Goal: Information Seeking & Learning: Learn about a topic

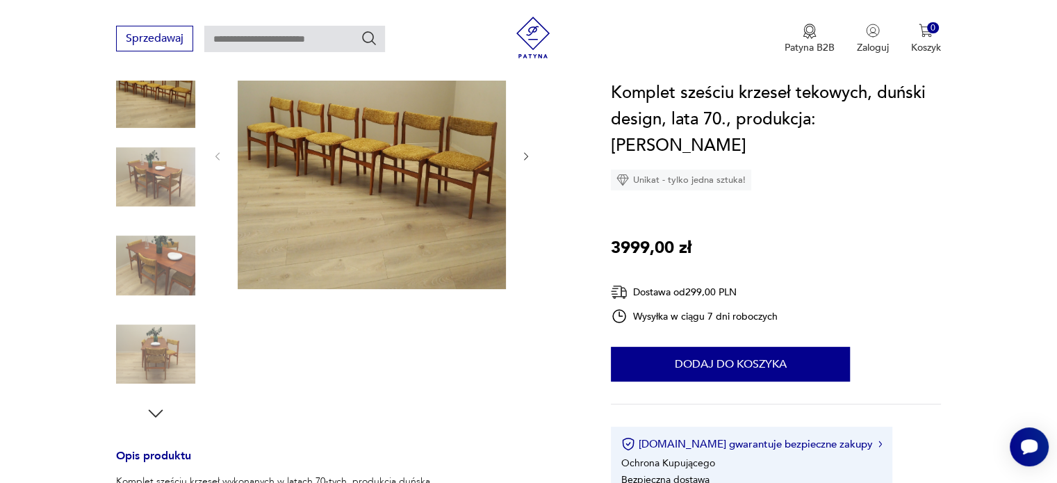
click at [362, 167] on img at bounding box center [372, 155] width 268 height 268
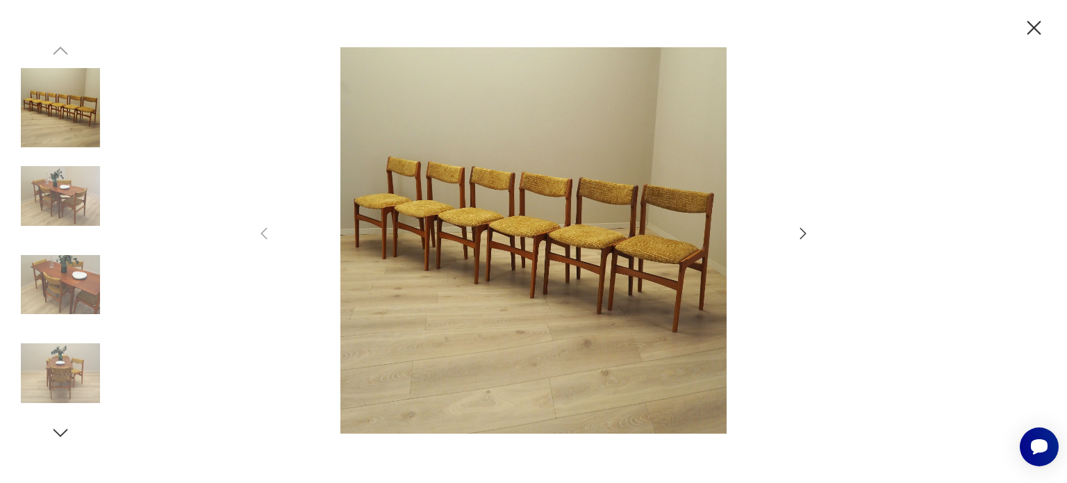
click at [551, 179] on img at bounding box center [533, 240] width 495 height 386
click at [804, 235] on icon "button" at bounding box center [803, 232] width 6 height 11
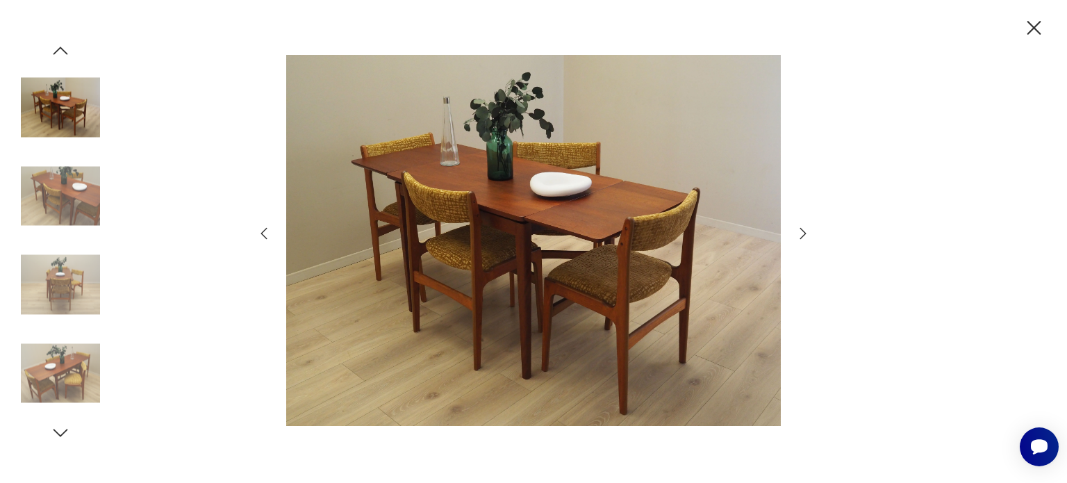
click at [804, 235] on icon "button" at bounding box center [803, 232] width 6 height 11
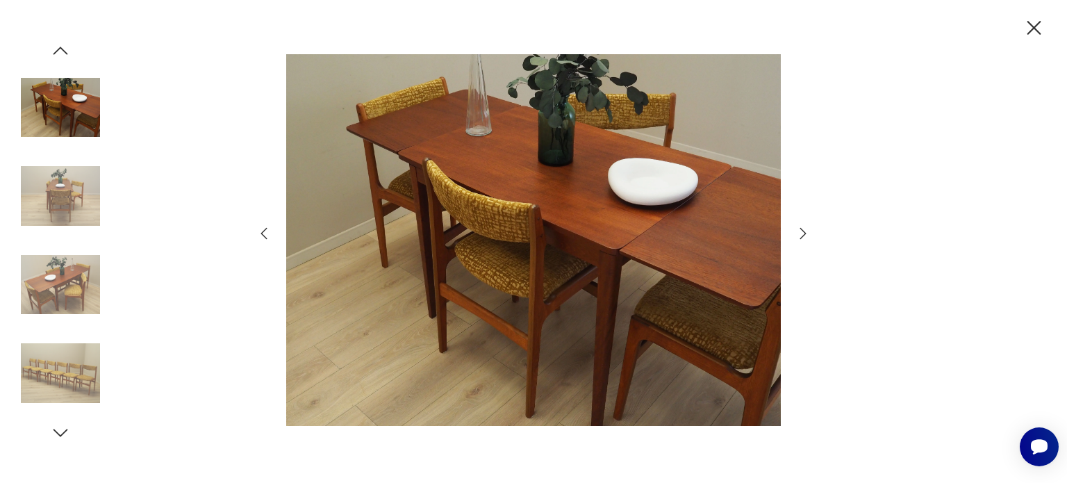
click at [804, 235] on icon "button" at bounding box center [803, 232] width 6 height 11
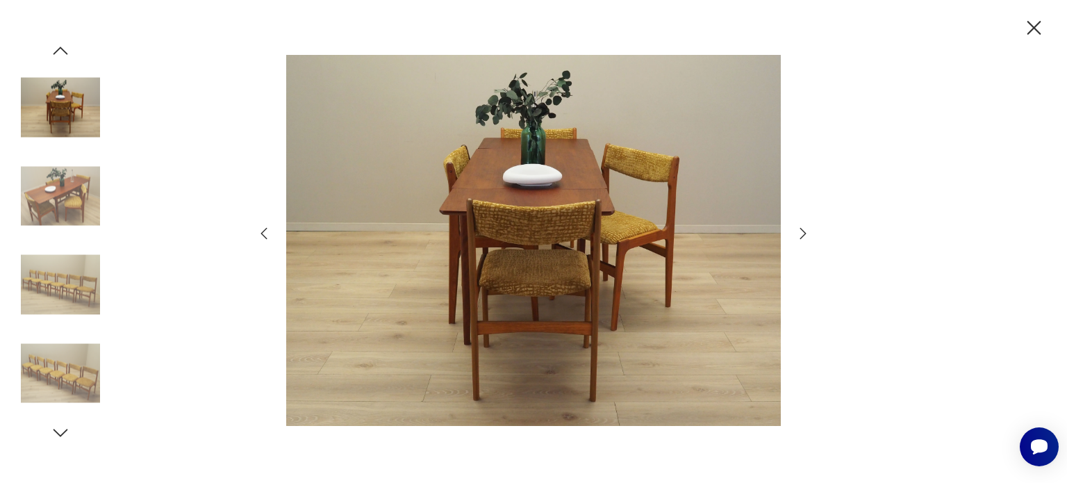
click at [805, 236] on icon "button" at bounding box center [803, 233] width 17 height 17
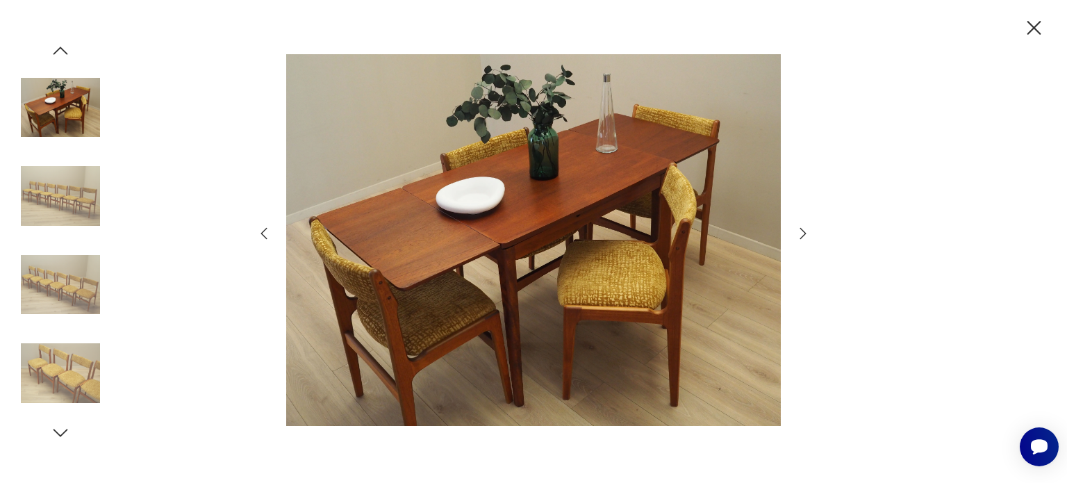
click at [805, 236] on icon "button" at bounding box center [803, 233] width 17 height 17
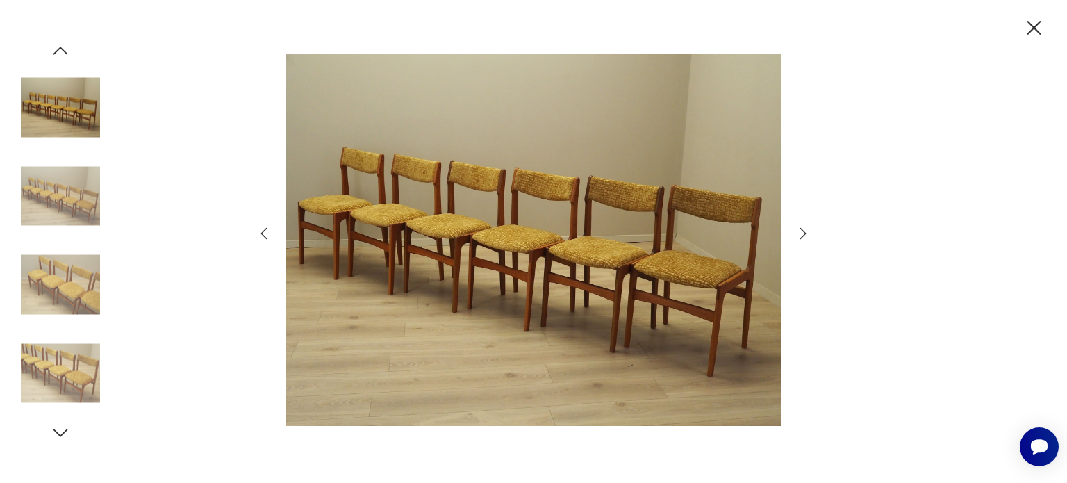
click at [567, 234] on img at bounding box center [533, 240] width 495 height 386
click at [803, 237] on icon "button" at bounding box center [803, 233] width 17 height 17
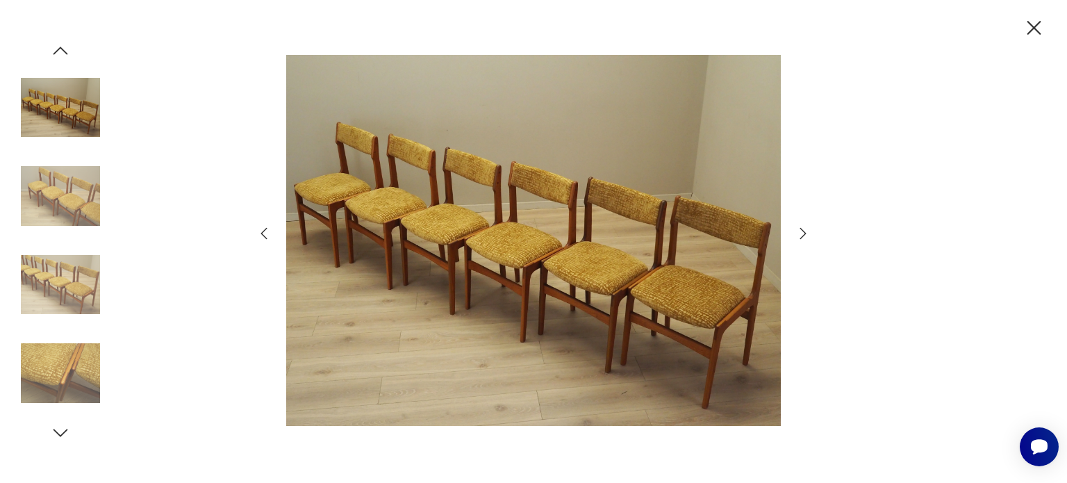
click at [803, 237] on icon "button" at bounding box center [803, 233] width 17 height 17
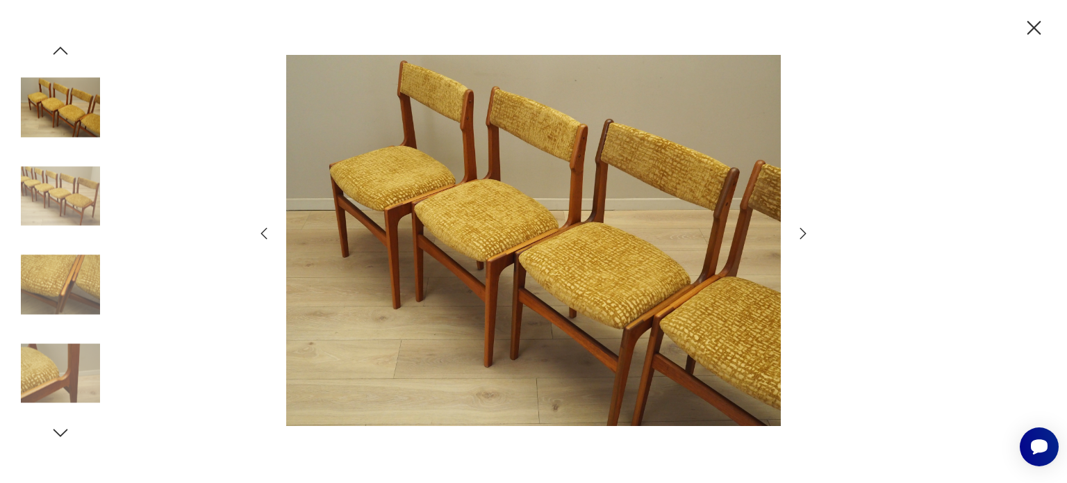
click at [803, 237] on icon "button" at bounding box center [803, 233] width 17 height 17
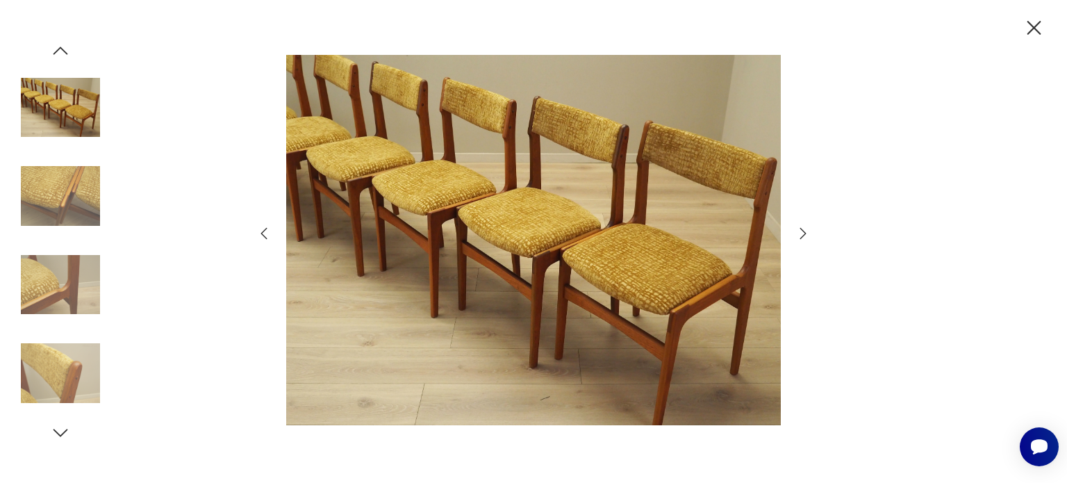
click at [803, 237] on icon "button" at bounding box center [803, 233] width 17 height 17
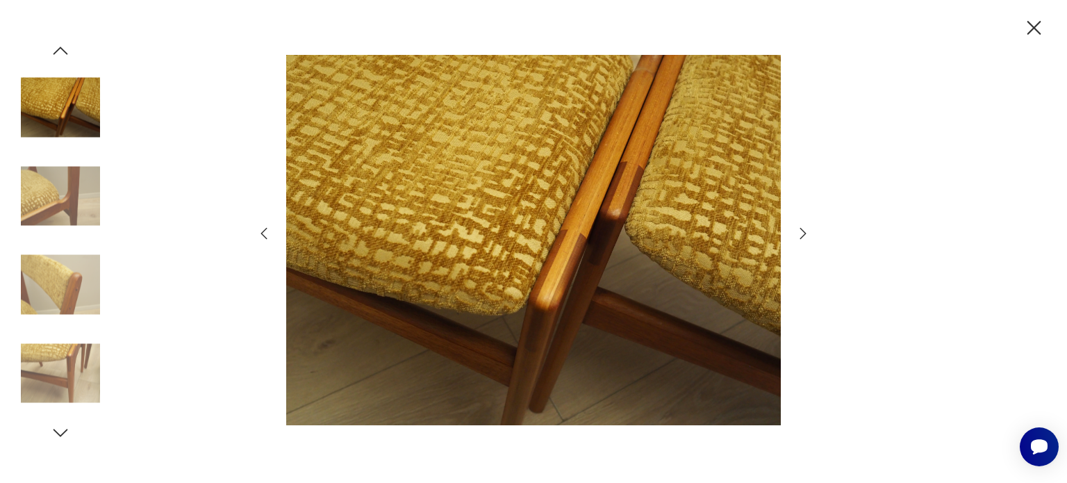
click at [803, 237] on icon "button" at bounding box center [803, 233] width 17 height 17
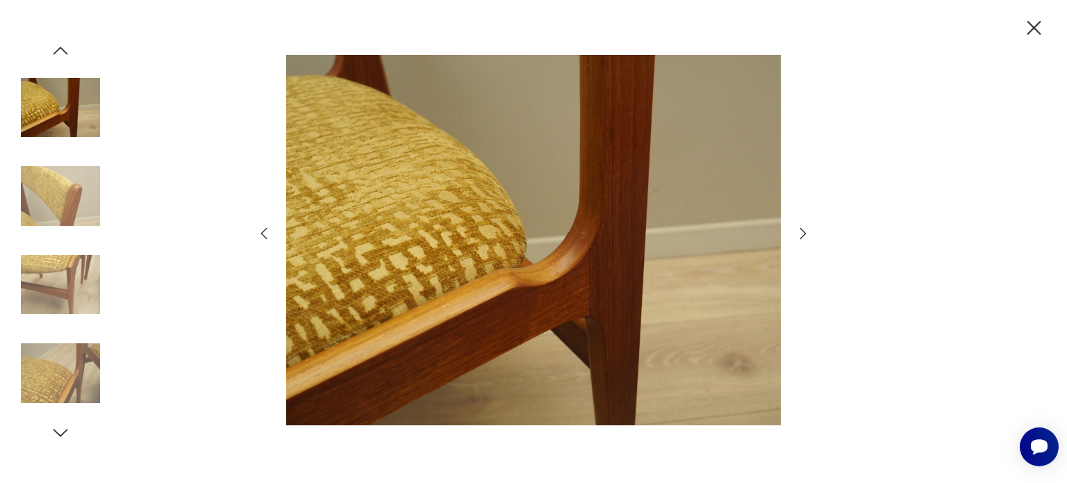
click at [803, 237] on icon "button" at bounding box center [803, 233] width 17 height 17
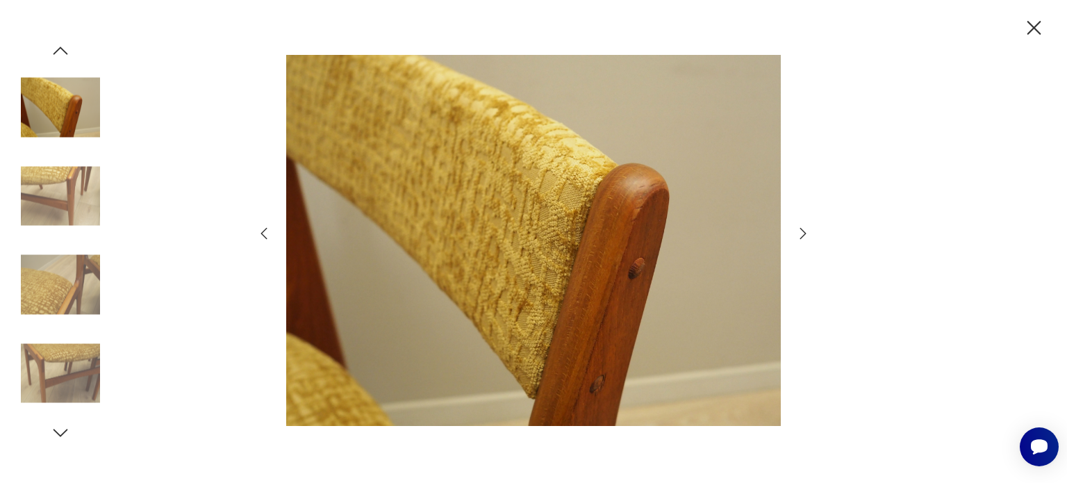
click at [803, 237] on icon "button" at bounding box center [803, 233] width 17 height 17
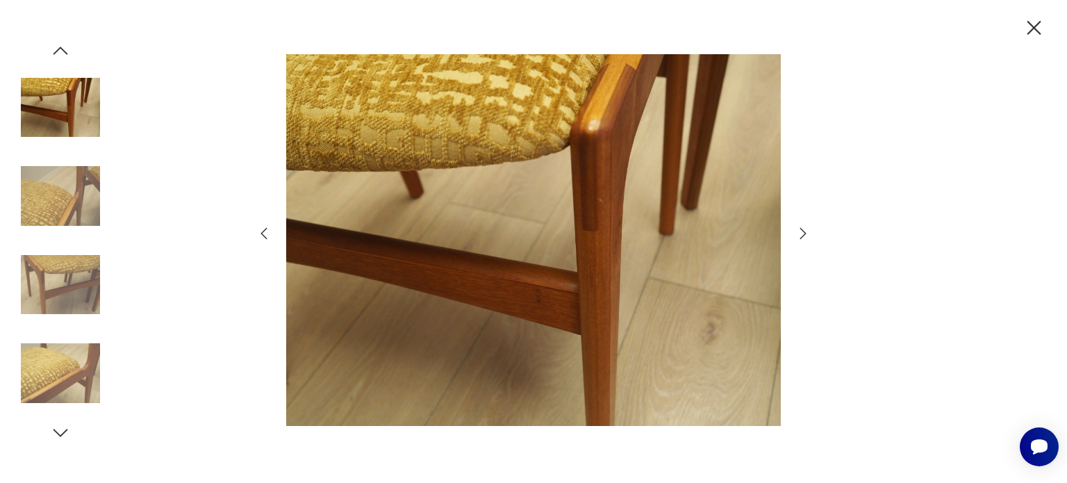
click at [803, 237] on icon "button" at bounding box center [803, 233] width 17 height 17
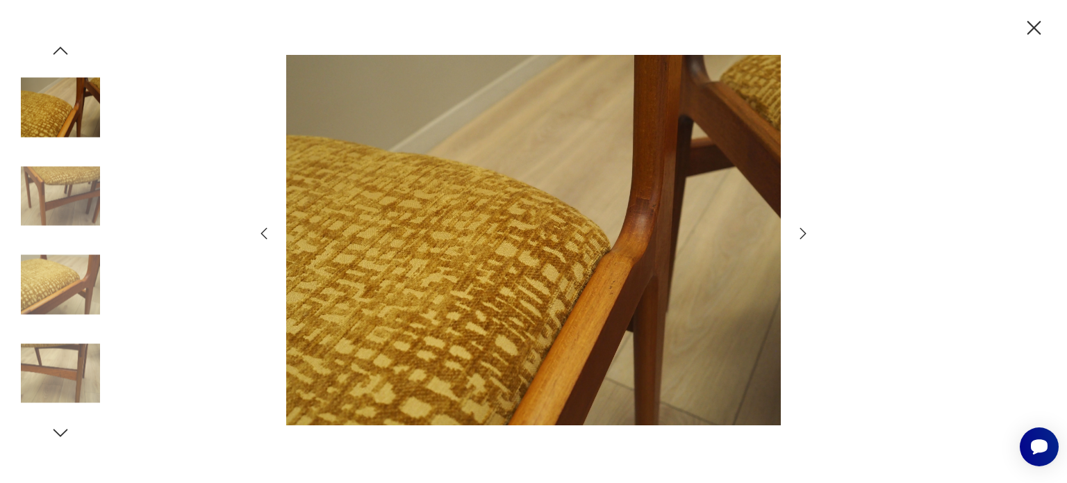
click at [803, 237] on icon "button" at bounding box center [803, 233] width 17 height 17
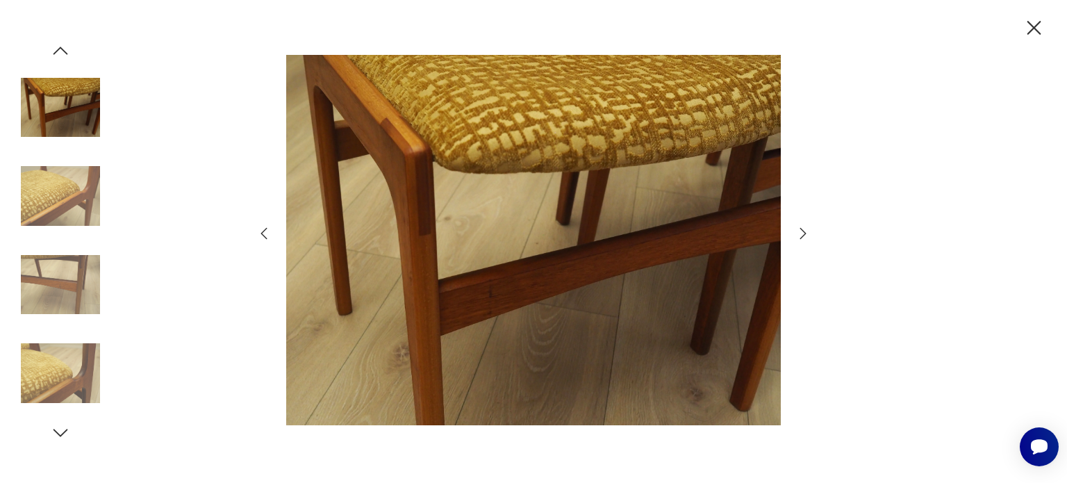
click at [803, 237] on icon "button" at bounding box center [803, 233] width 17 height 17
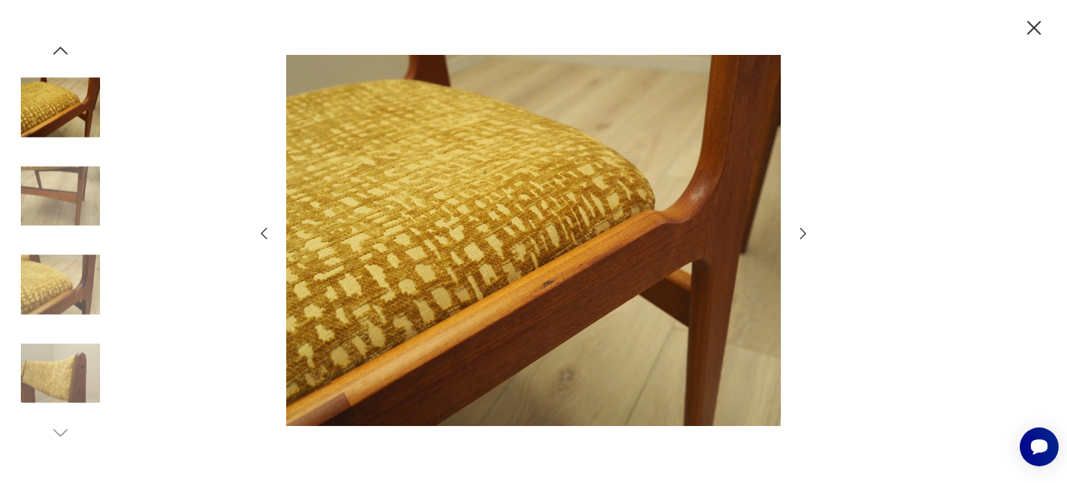
click at [803, 237] on icon "button" at bounding box center [803, 233] width 17 height 17
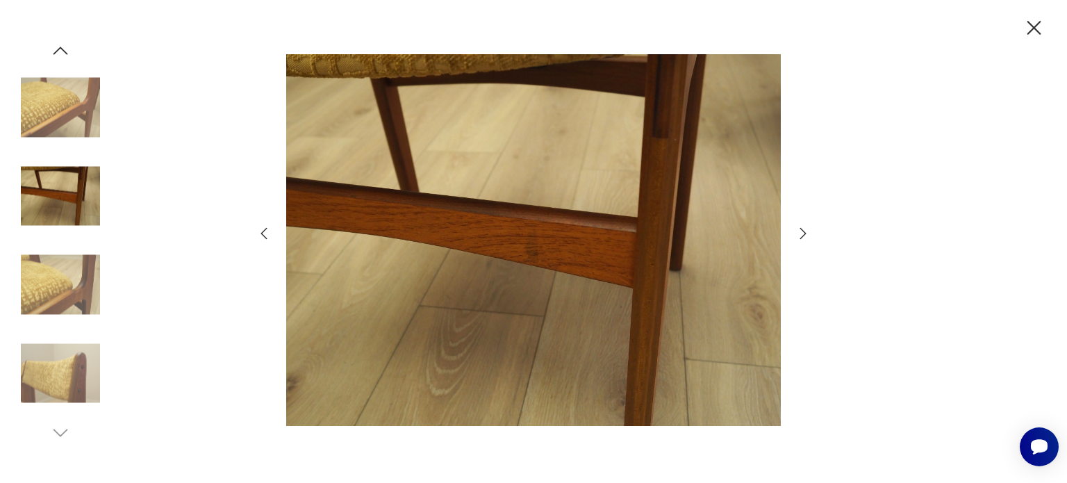
click at [803, 237] on icon "button" at bounding box center [803, 233] width 17 height 17
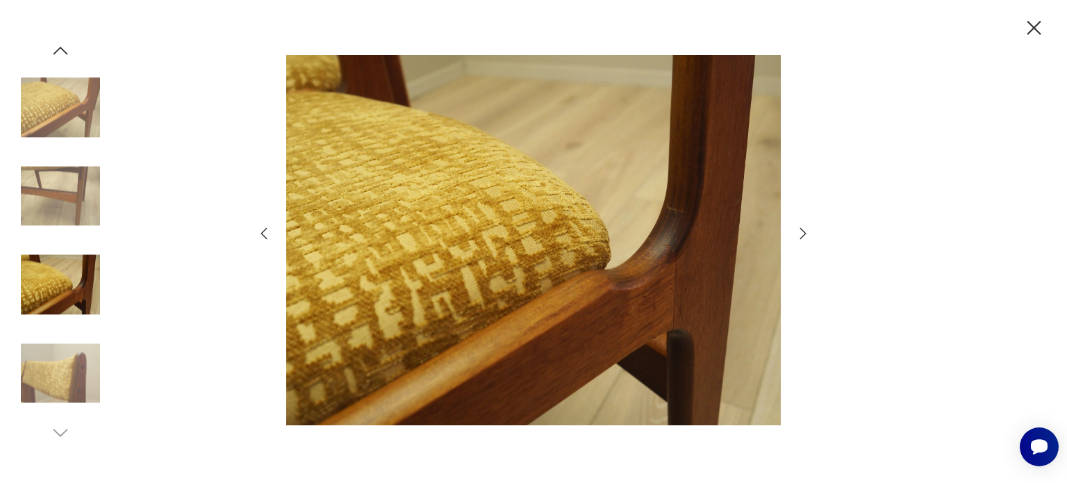
click at [803, 237] on icon "button" at bounding box center [803, 233] width 17 height 17
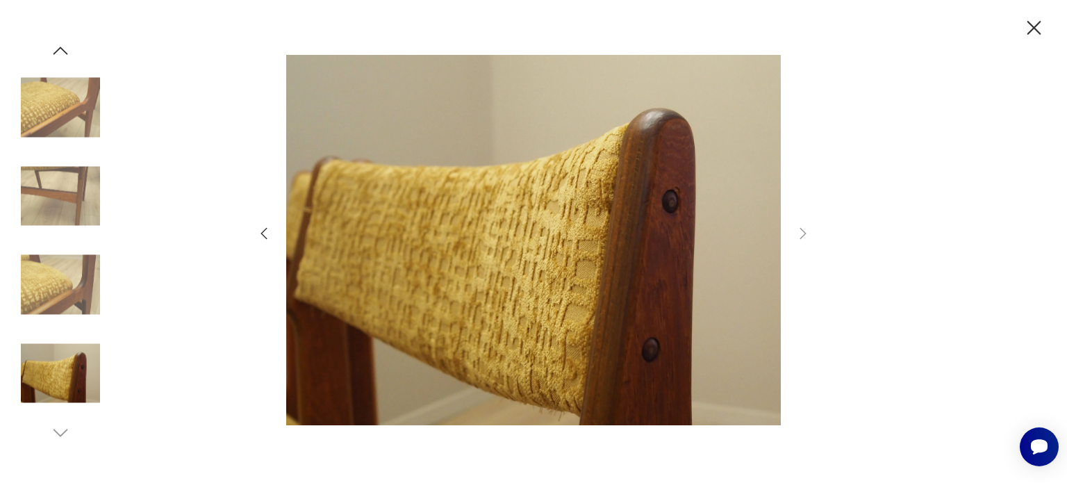
click at [1029, 26] on icon "button" at bounding box center [1034, 28] width 24 height 24
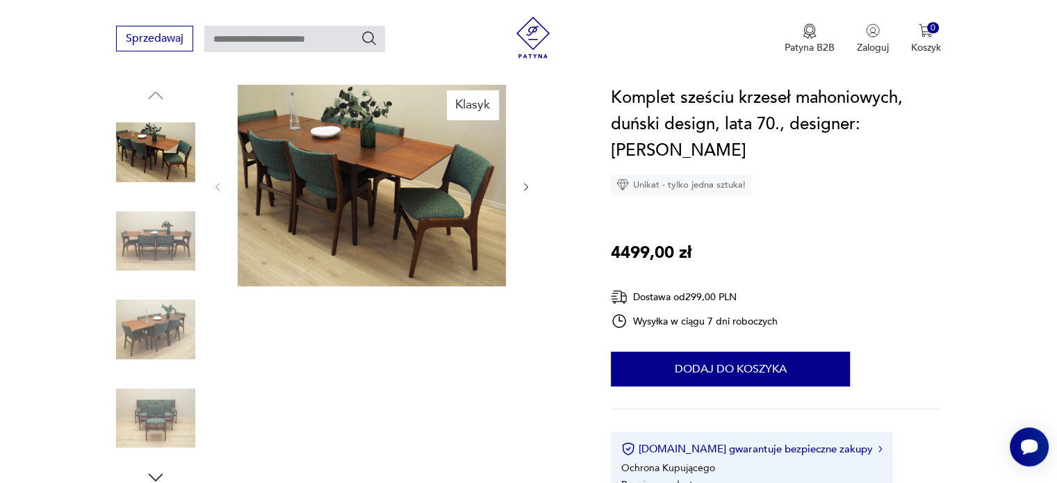
scroll to position [139, 0]
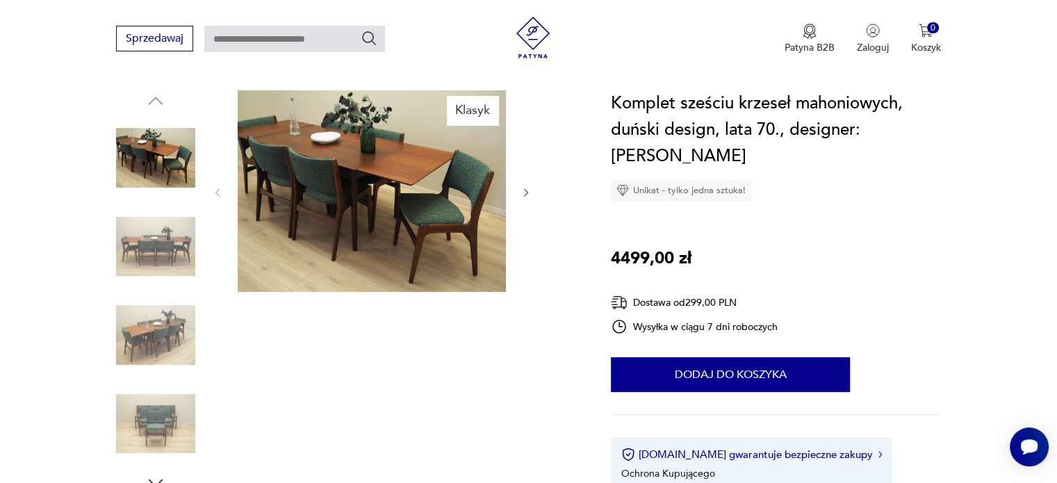
click at [328, 238] on img at bounding box center [372, 191] width 268 height 202
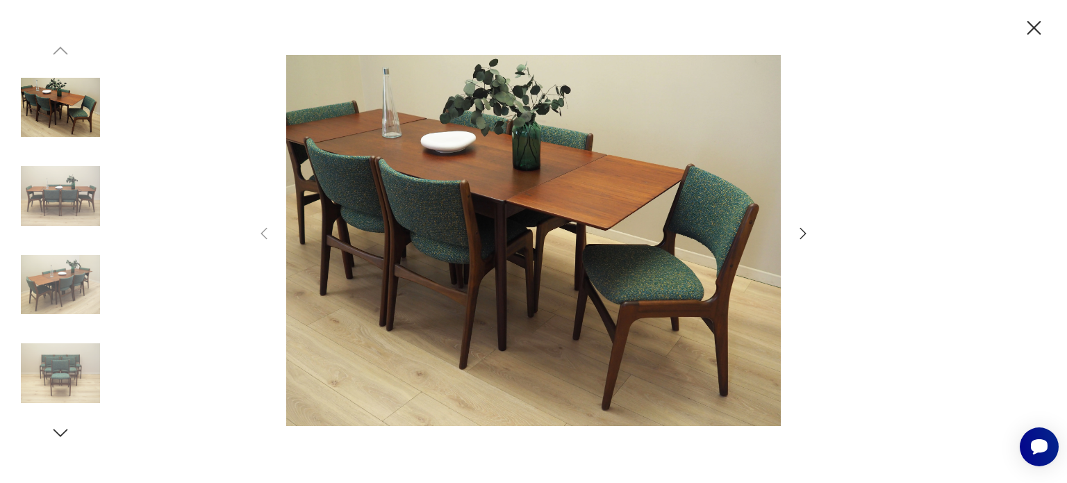
click at [802, 236] on icon "button" at bounding box center [803, 233] width 17 height 17
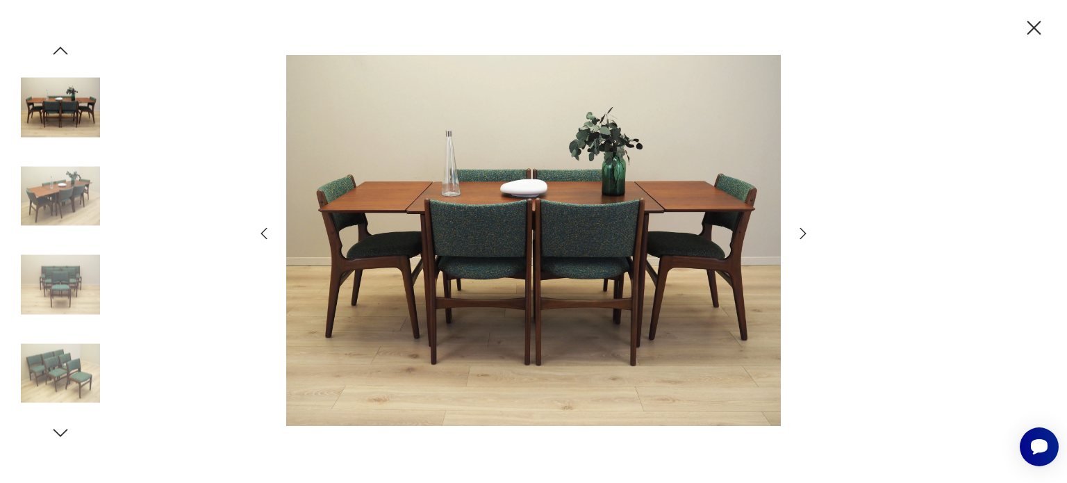
click at [802, 236] on icon "button" at bounding box center [803, 233] width 17 height 17
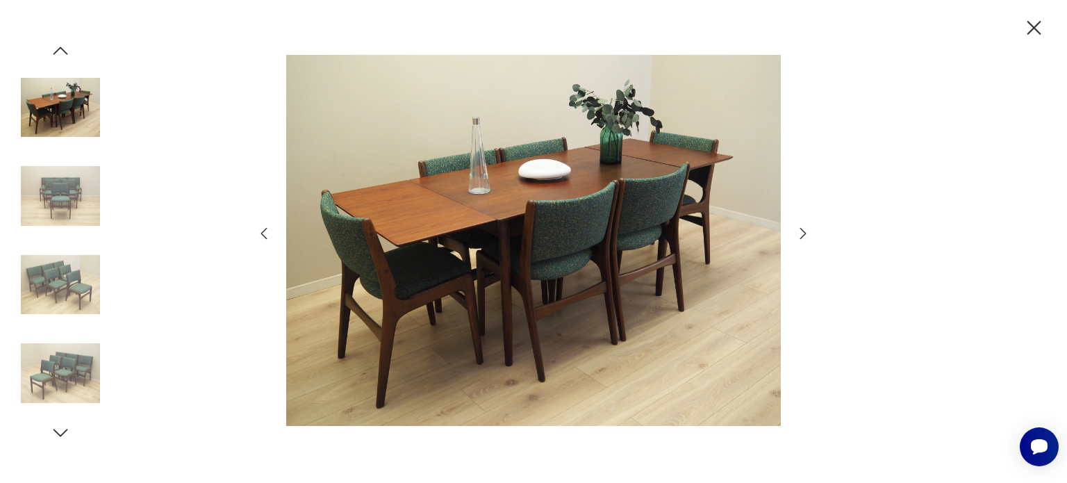
click at [802, 236] on icon "button" at bounding box center [803, 233] width 17 height 17
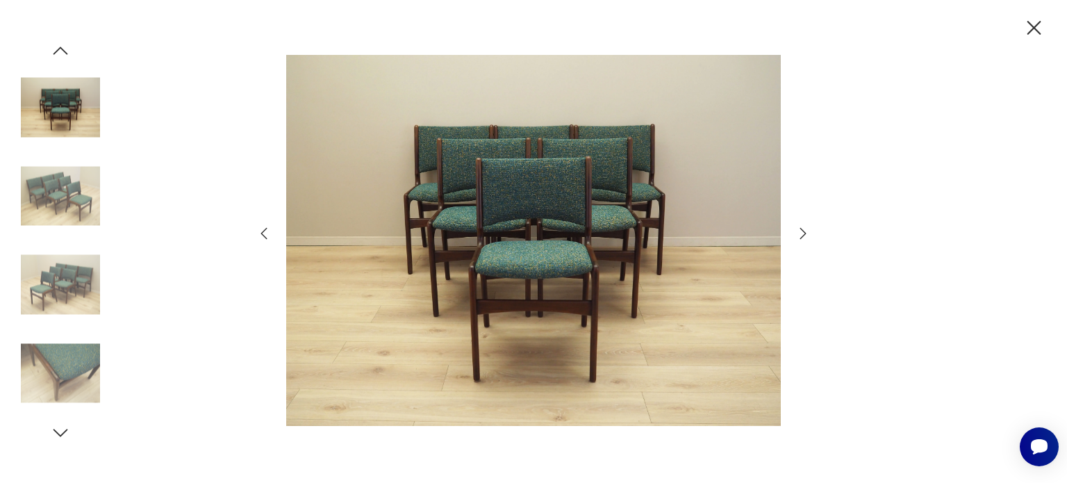
click at [802, 236] on icon "button" at bounding box center [803, 233] width 17 height 17
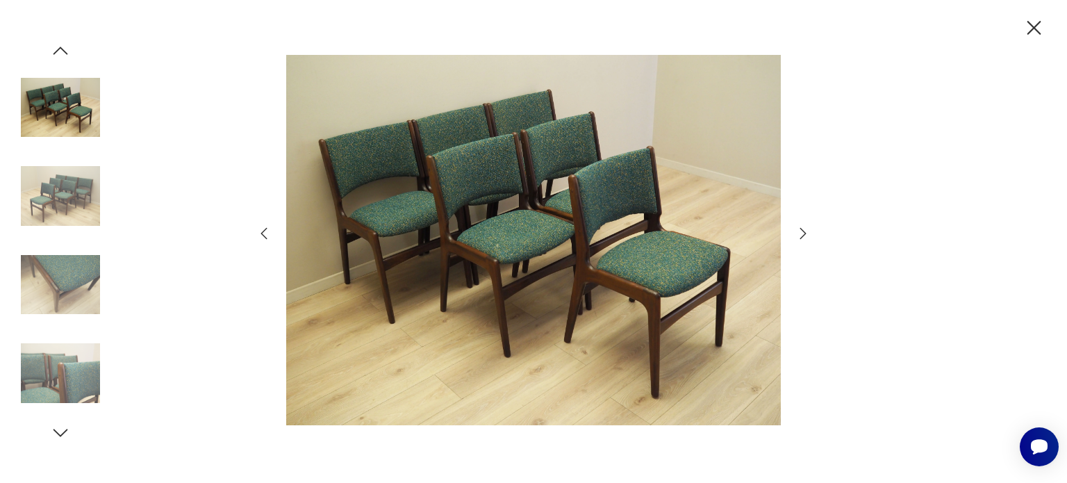
click at [800, 237] on icon "button" at bounding box center [803, 233] width 17 height 17
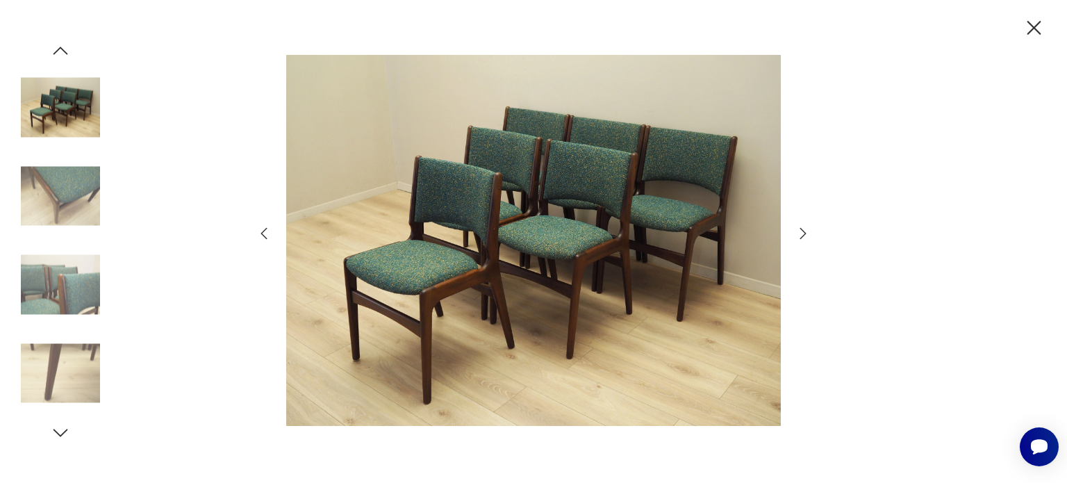
click at [800, 237] on icon "button" at bounding box center [803, 233] width 17 height 17
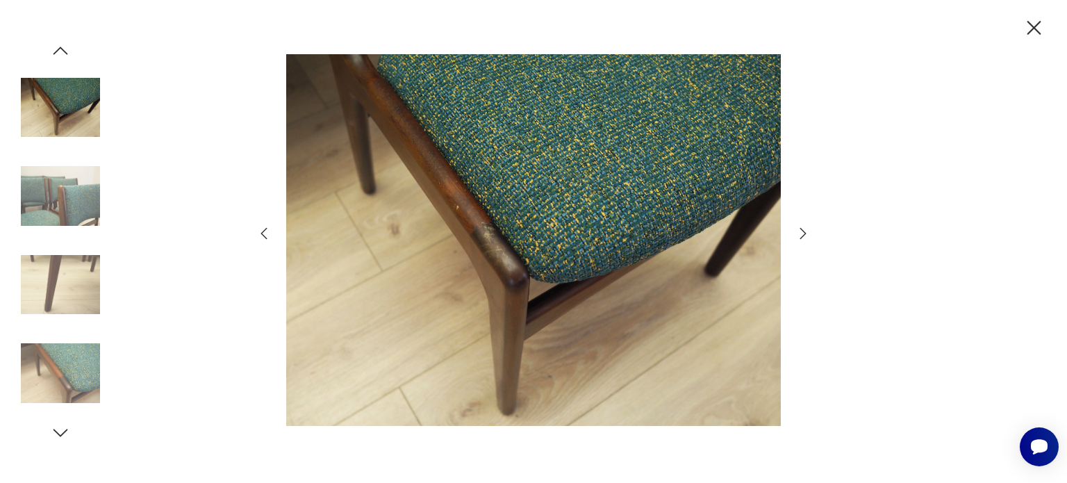
click at [800, 238] on icon "button" at bounding box center [803, 233] width 17 height 17
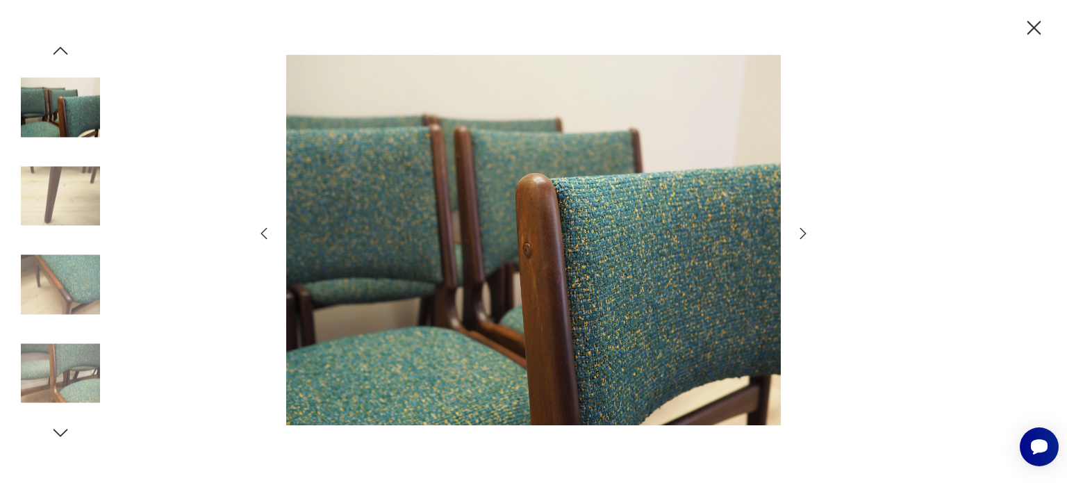
click at [800, 238] on icon "button" at bounding box center [803, 232] width 6 height 11
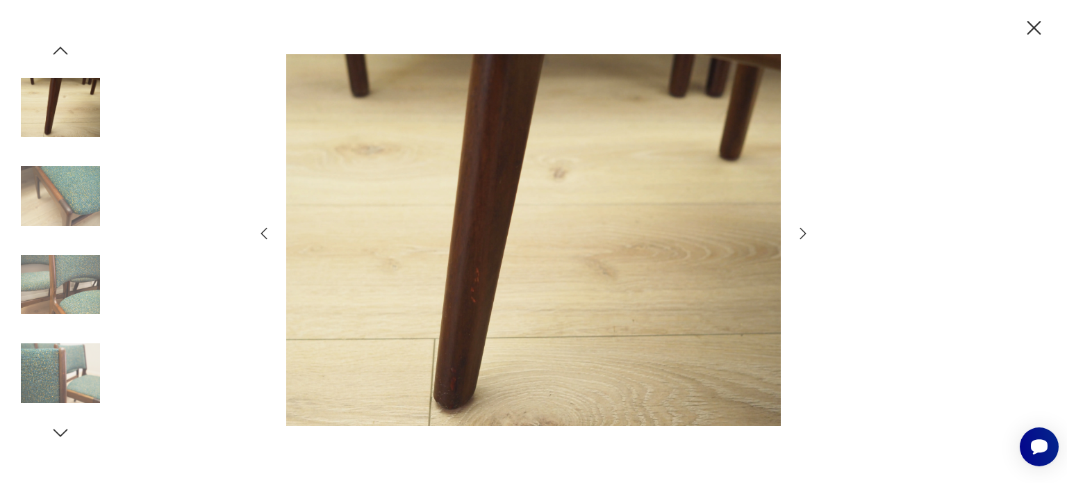
click at [800, 238] on icon "button" at bounding box center [803, 232] width 6 height 11
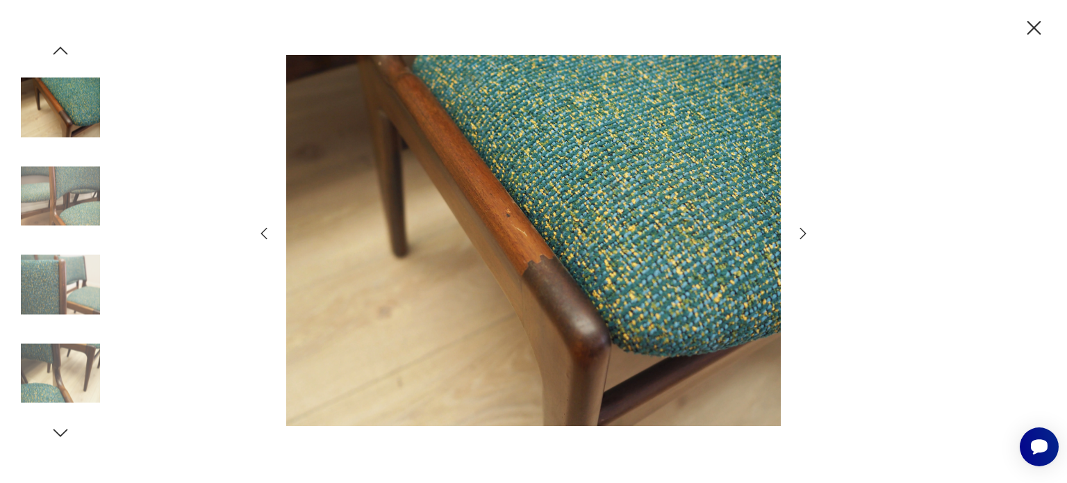
click at [800, 238] on icon "button" at bounding box center [803, 233] width 17 height 17
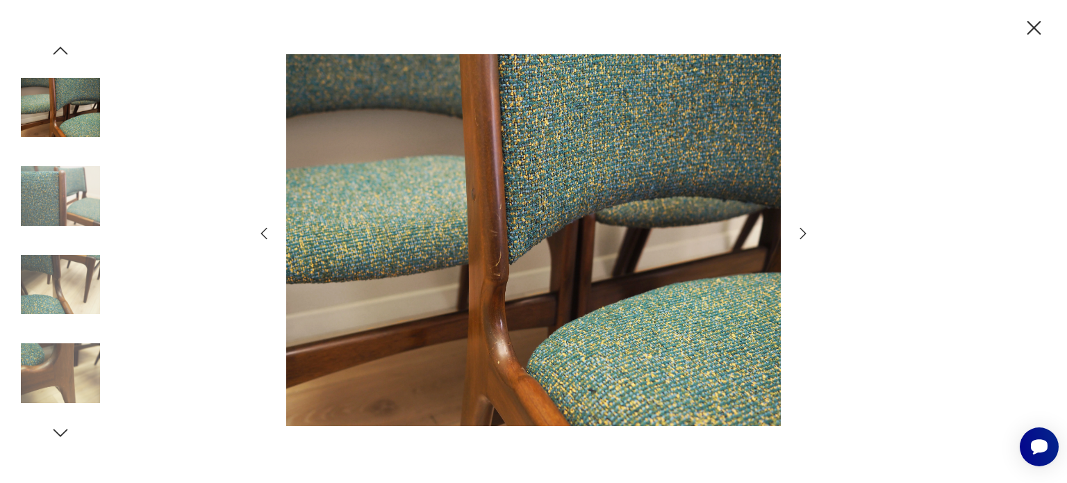
click at [800, 238] on icon "button" at bounding box center [803, 233] width 17 height 17
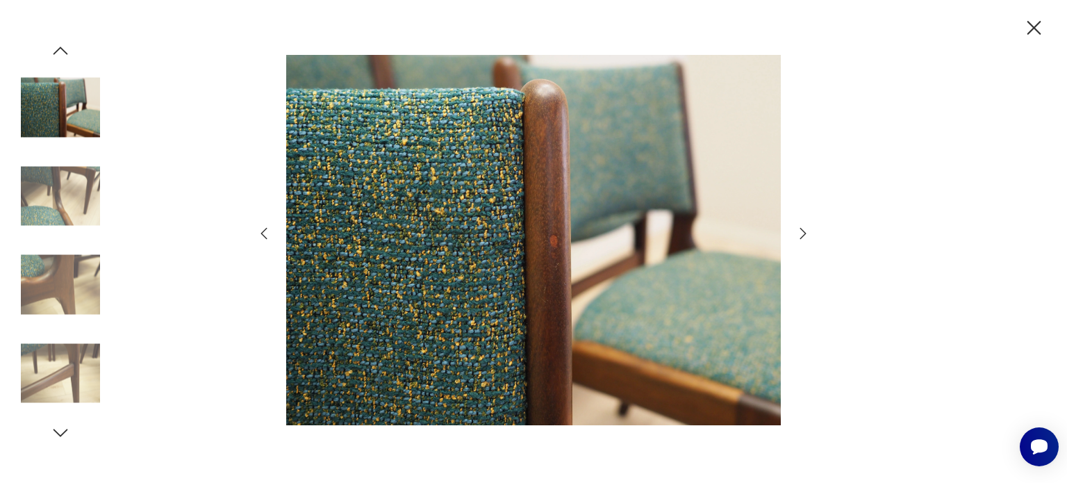
click at [800, 238] on icon "button" at bounding box center [803, 233] width 17 height 17
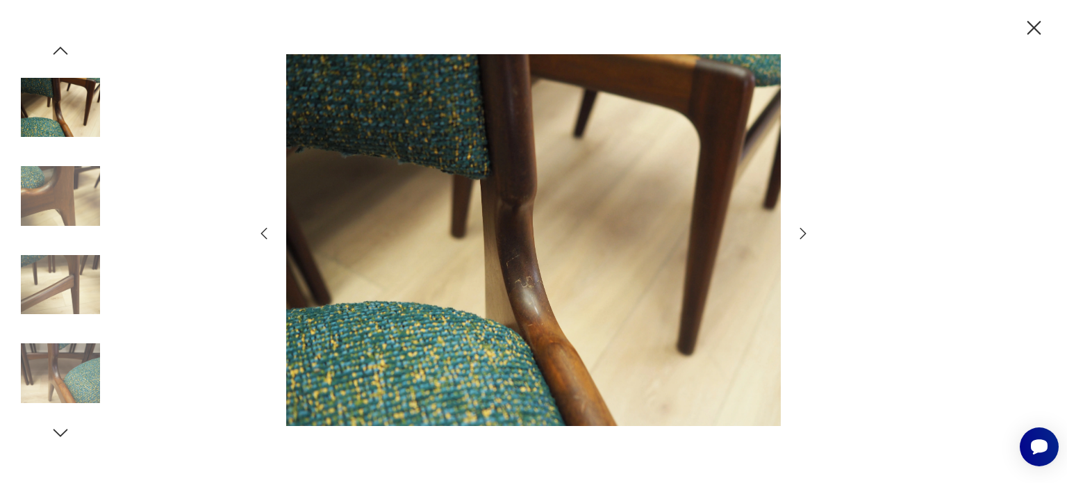
click at [800, 238] on icon "button" at bounding box center [803, 233] width 17 height 17
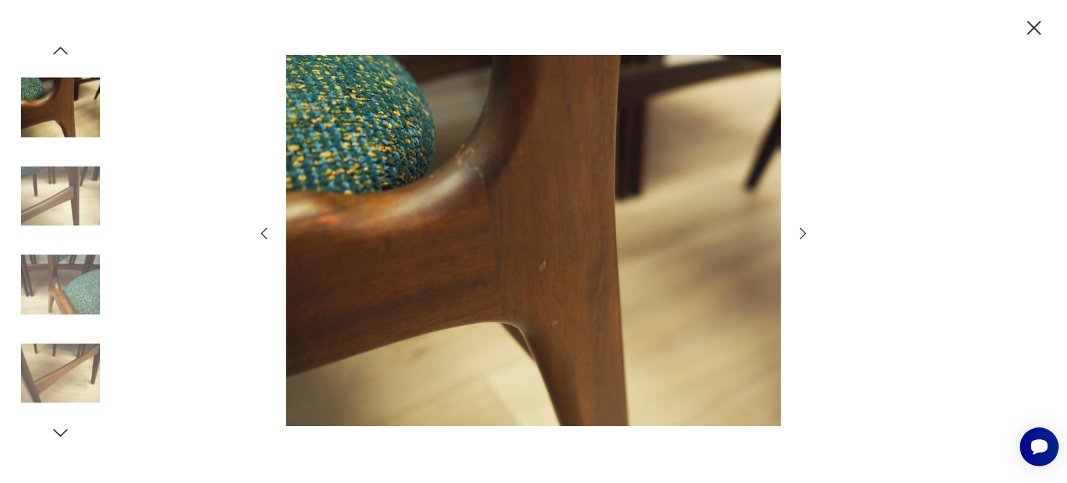
click at [800, 238] on icon "button" at bounding box center [803, 233] width 17 height 17
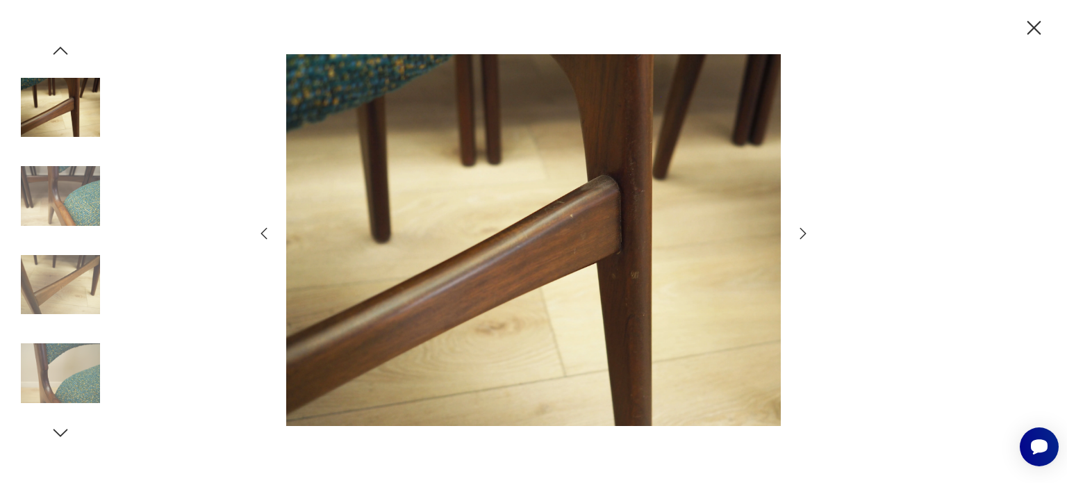
click at [800, 238] on icon "button" at bounding box center [803, 233] width 17 height 17
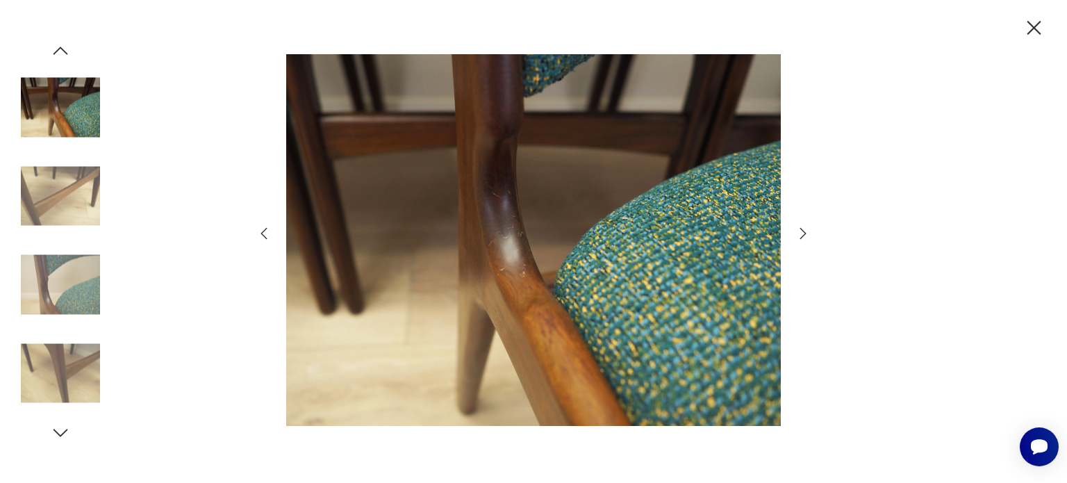
click at [800, 238] on icon "button" at bounding box center [803, 233] width 17 height 17
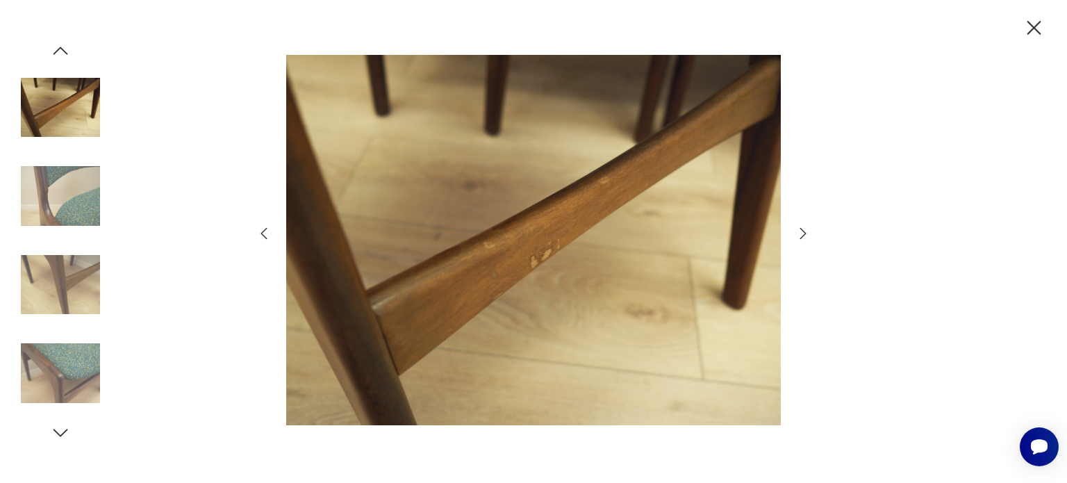
click at [800, 238] on icon "button" at bounding box center [803, 233] width 17 height 17
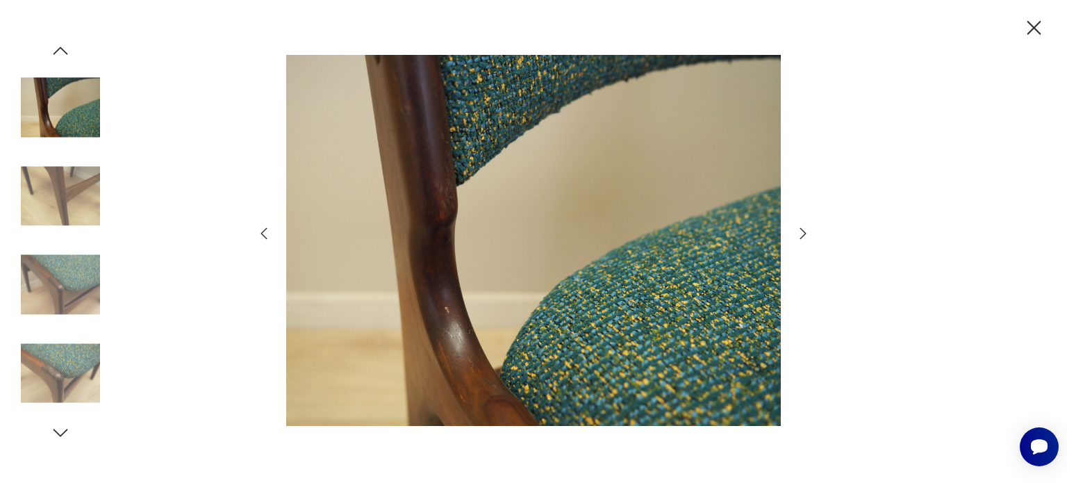
click at [800, 238] on icon "button" at bounding box center [803, 233] width 17 height 17
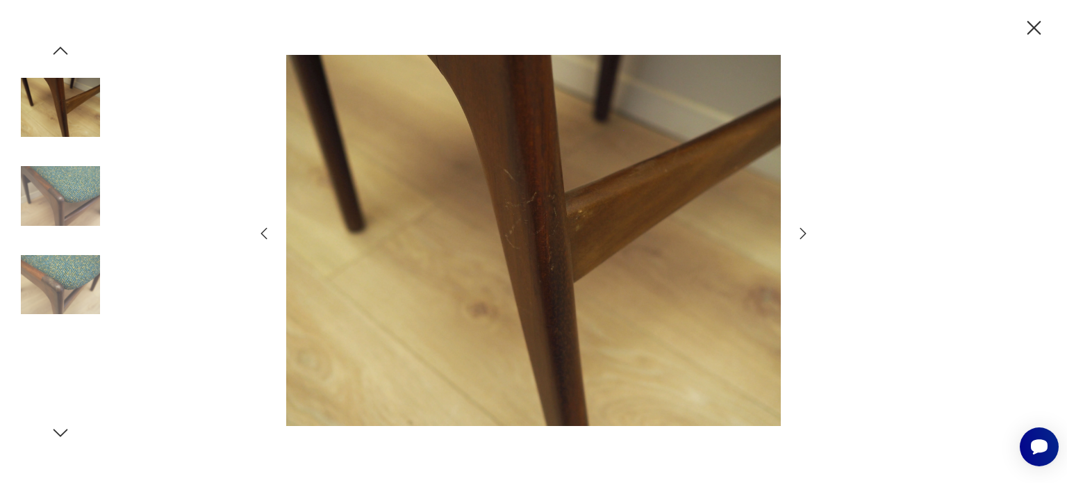
click at [800, 238] on icon "button" at bounding box center [803, 233] width 17 height 17
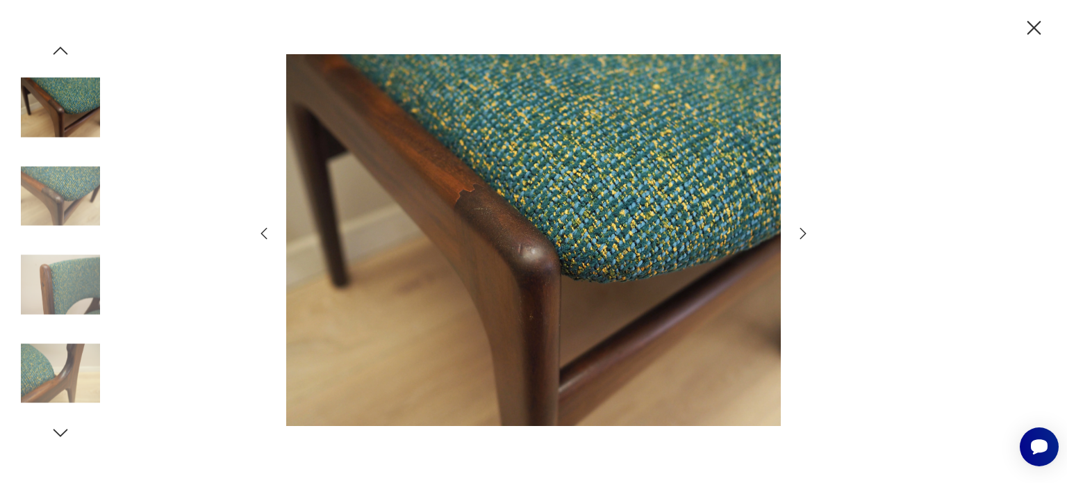
click at [1029, 29] on icon "button" at bounding box center [1034, 28] width 24 height 24
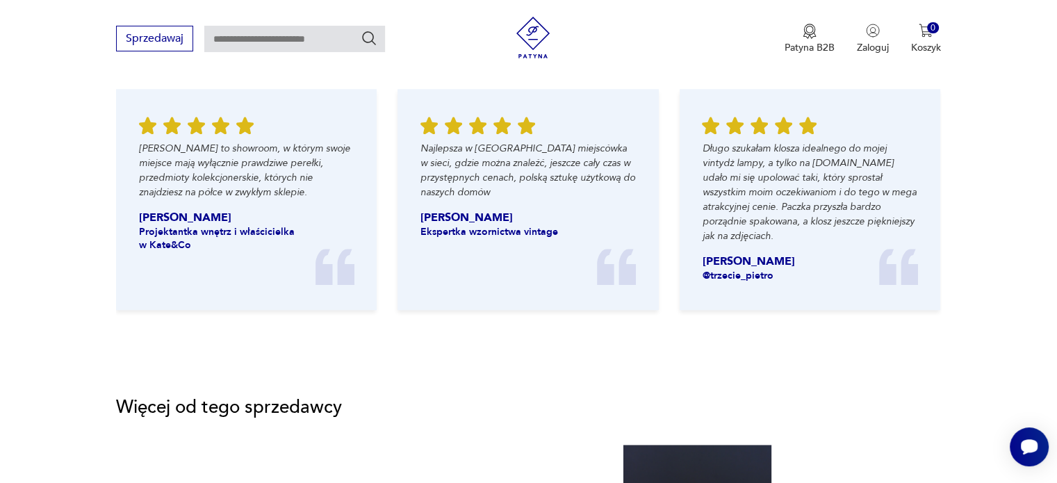
scroll to position [1737, 0]
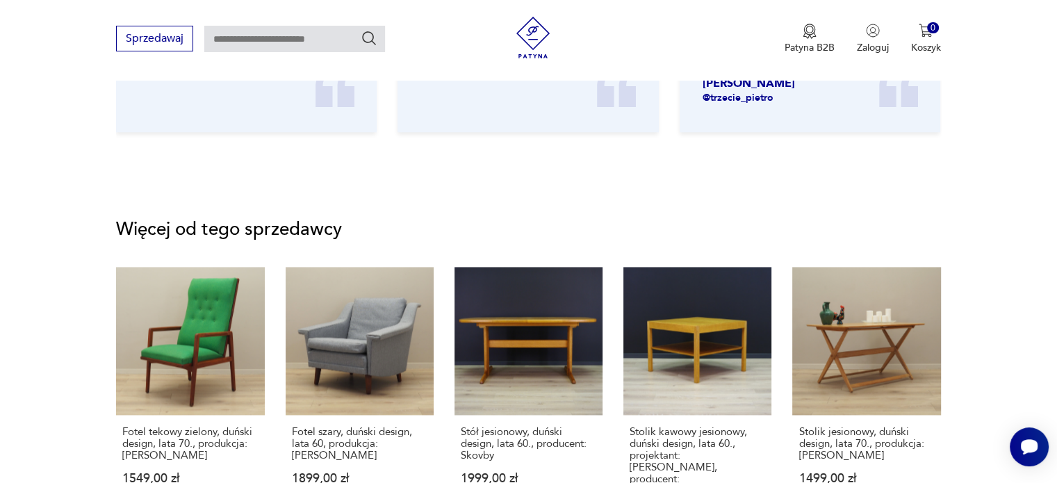
click at [522, 34] on img at bounding box center [533, 38] width 42 height 42
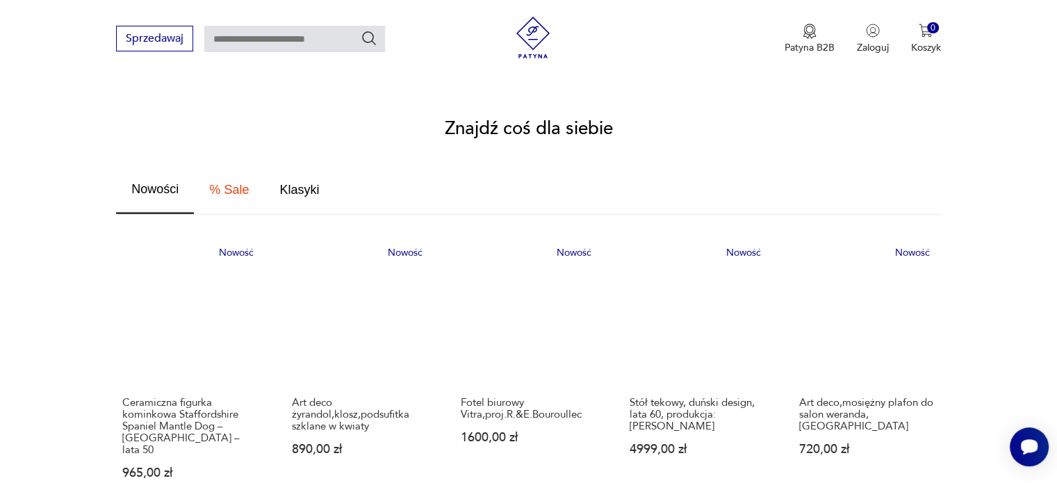
scroll to position [834, 0]
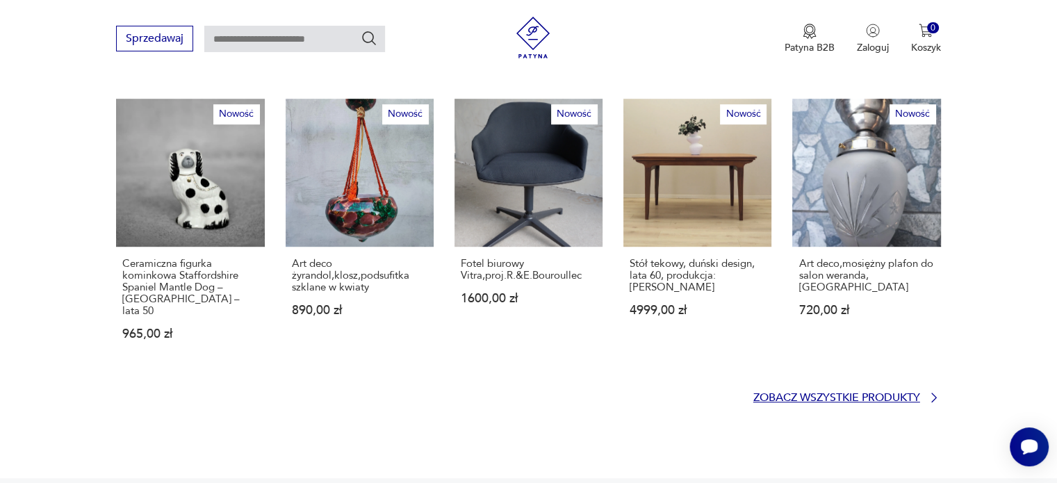
click at [792, 393] on p "Zobacz wszystkie produkty" at bounding box center [836, 397] width 167 height 9
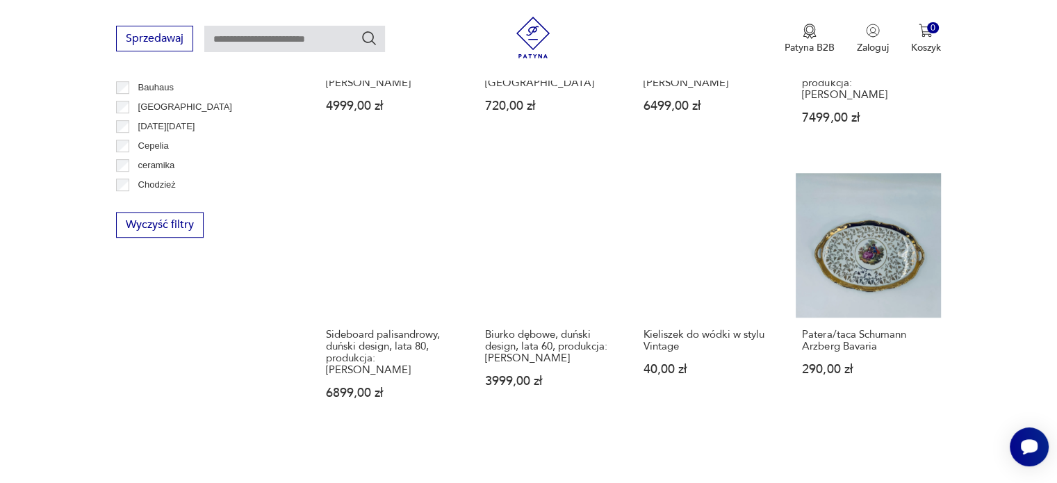
scroll to position [1104, 0]
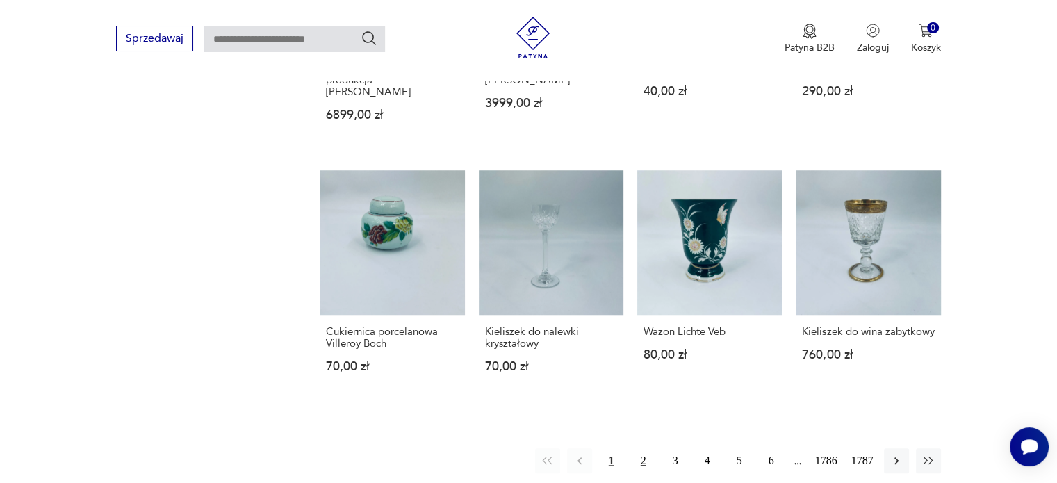
click at [643, 448] on button "2" at bounding box center [643, 460] width 25 height 25
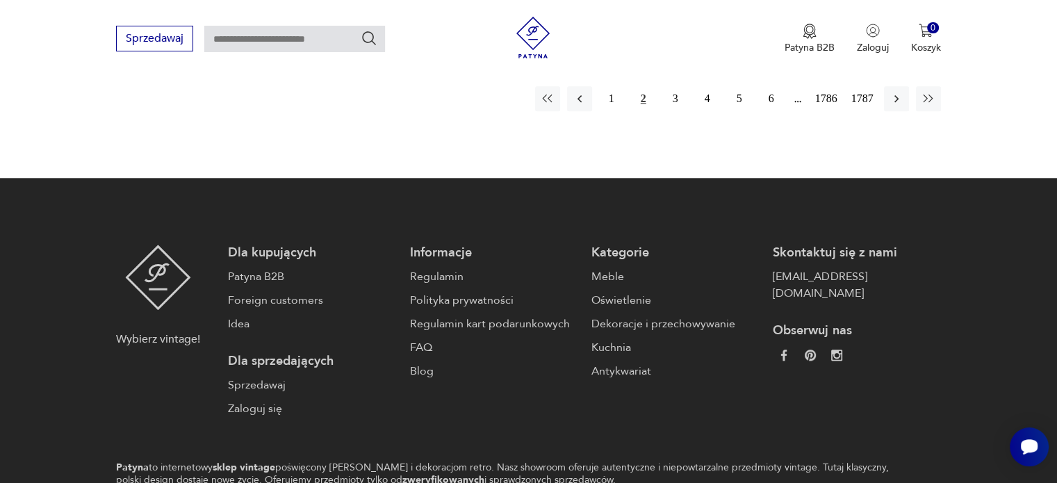
scroll to position [1430, 0]
